Goal: Navigation & Orientation: Find specific page/section

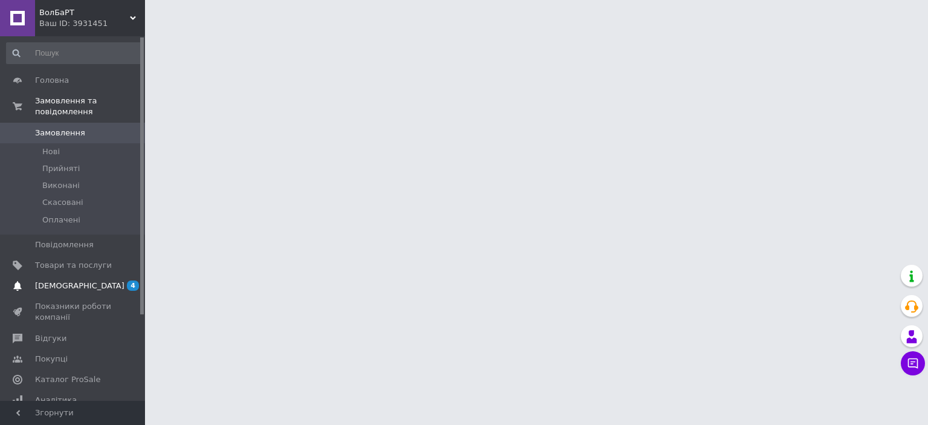
click at [83, 284] on link "[DEMOGRAPHIC_DATA] 4 0" at bounding box center [74, 286] width 149 height 21
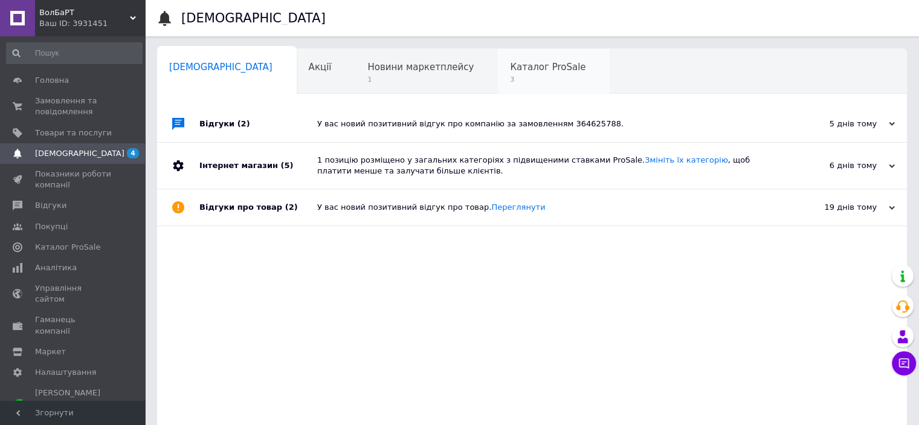
click at [510, 64] on span "Каталог ProSale" at bounding box center [548, 67] width 76 height 11
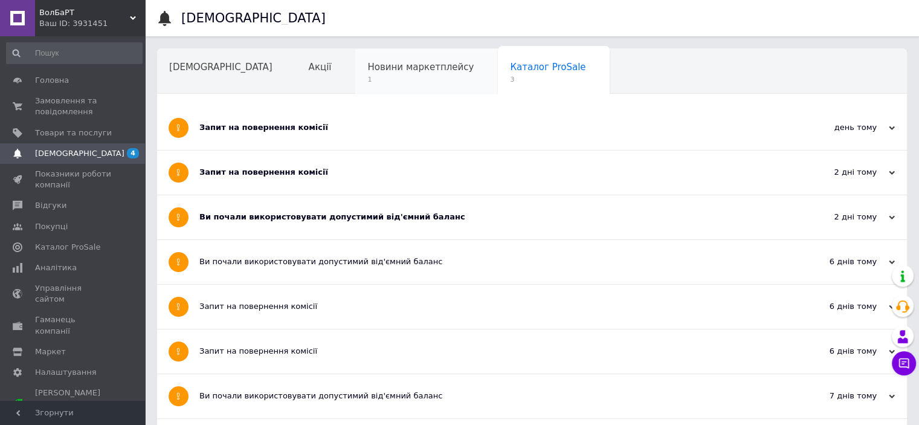
click at [412, 65] on div "Новини маркетплейсу 1" at bounding box center [426, 72] width 143 height 46
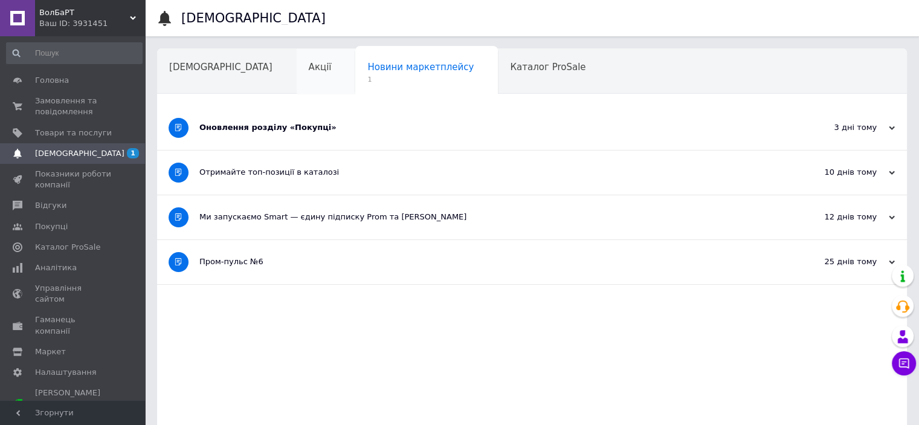
drag, startPoint x: 190, startPoint y: 144, endPoint x: 276, endPoint y: 77, distance: 109.3
click at [276, 77] on div "Сповіщення Акції Новини маркетплейсу 1 Каталог ProSale Навчання та заходи Ok Ві…" at bounding box center [532, 261] width 750 height 426
click at [297, 77] on div "Акції" at bounding box center [326, 72] width 59 height 46
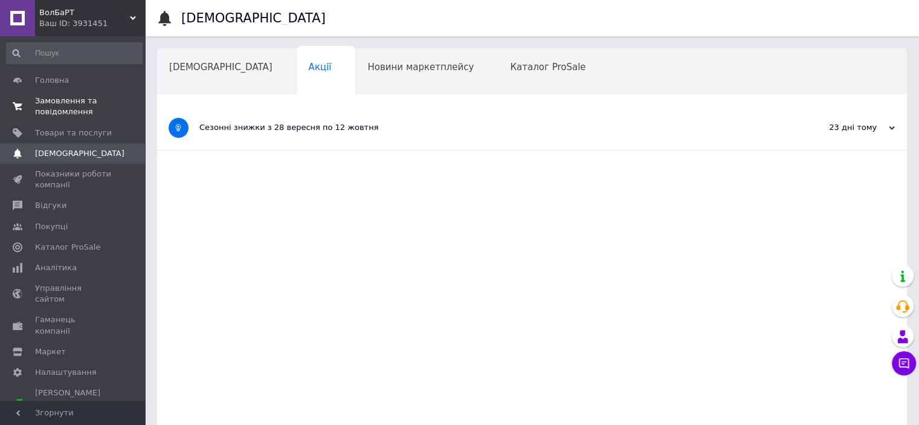
click at [97, 118] on link "Замовлення та повідомлення 0 0" at bounding box center [74, 106] width 149 height 31
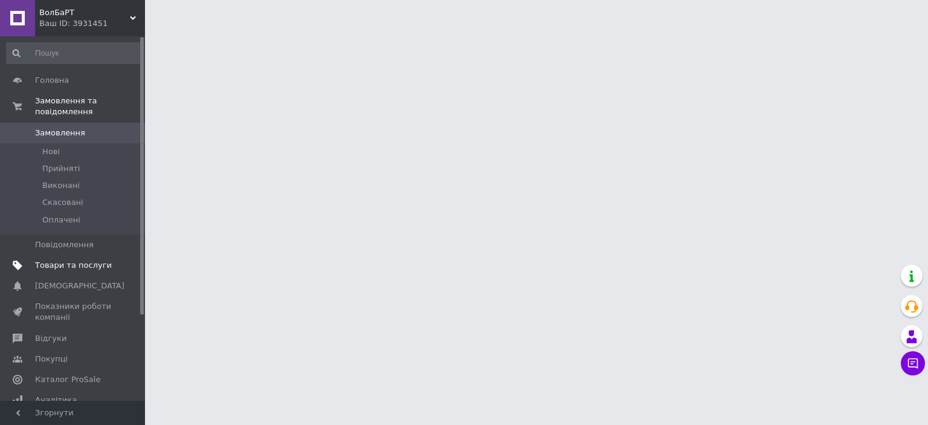
click at [94, 255] on link "Товари та послуги" at bounding box center [74, 265] width 149 height 21
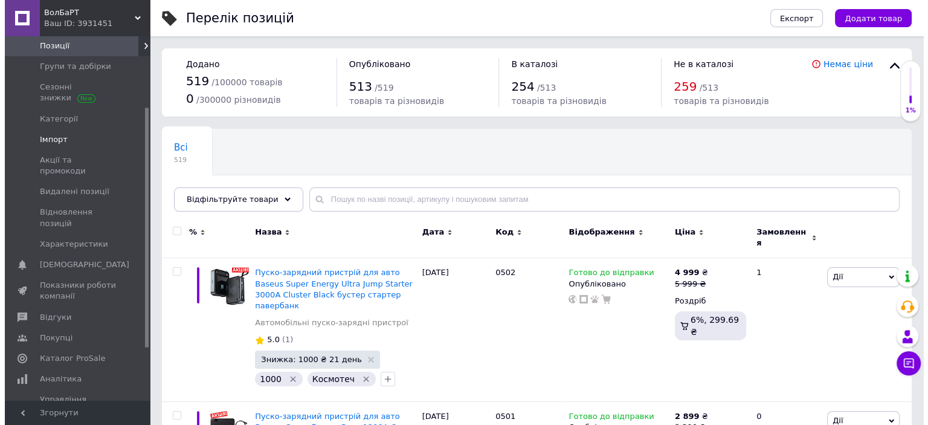
scroll to position [108, 0]
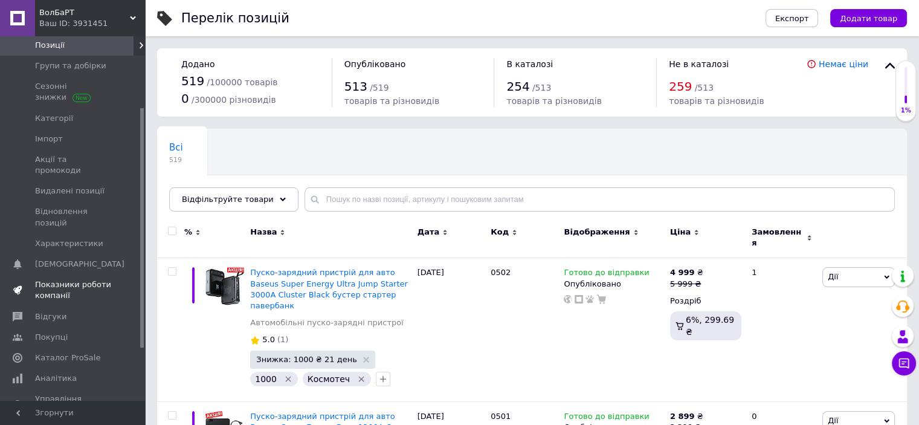
click at [60, 279] on span "Показники роботи компанії" at bounding box center [73, 290] width 77 height 22
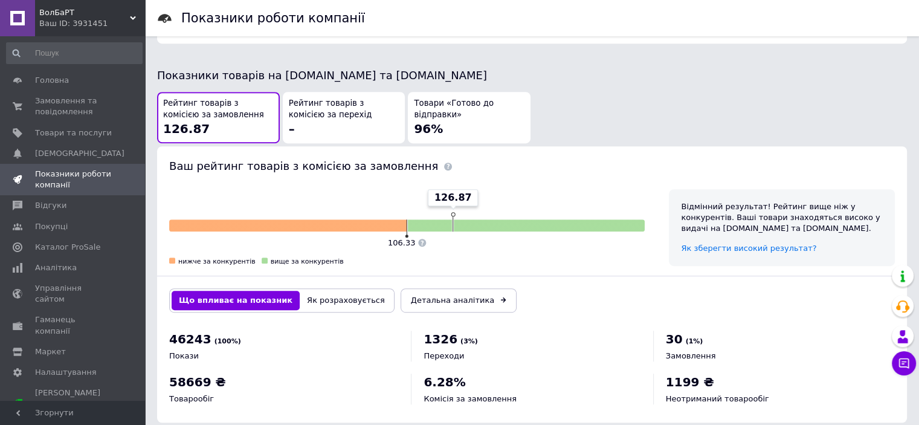
scroll to position [638, 0]
